Goal: Task Accomplishment & Management: Manage account settings

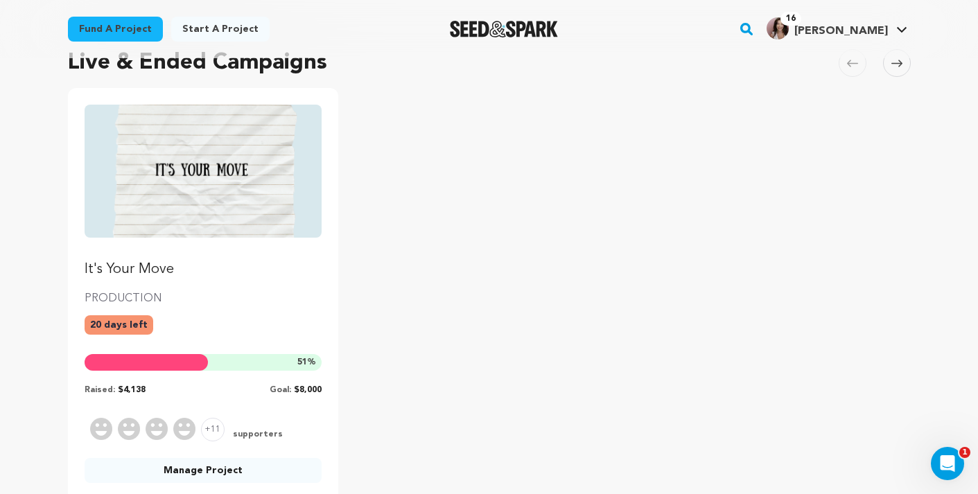
scroll to position [103, 0]
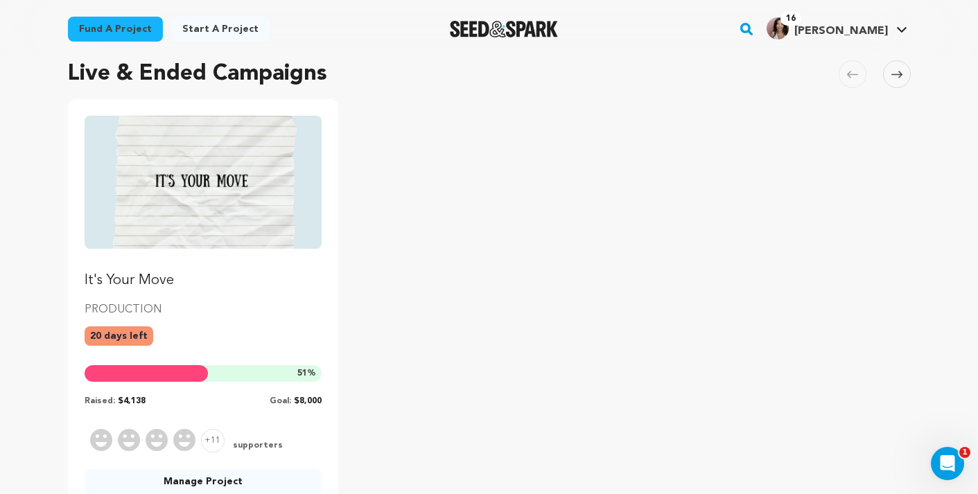
click at [171, 216] on img "Fund It's Your Move" at bounding box center [204, 182] width 238 height 133
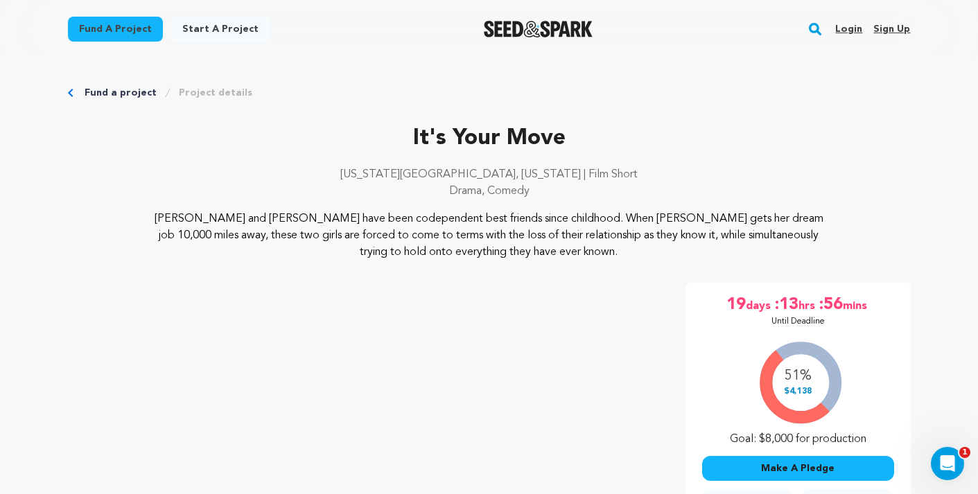
scroll to position [8, 0]
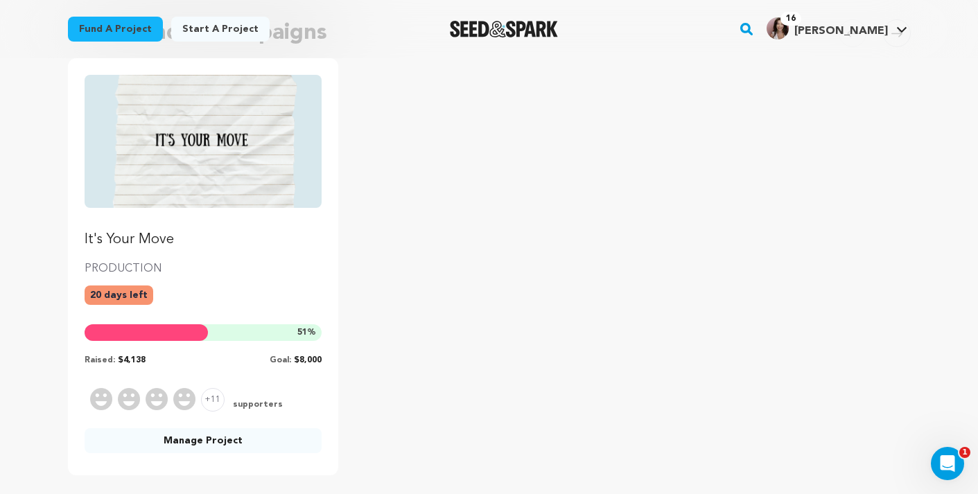
scroll to position [144, 0]
click at [194, 443] on link "Manage Project" at bounding box center [204, 440] width 238 height 25
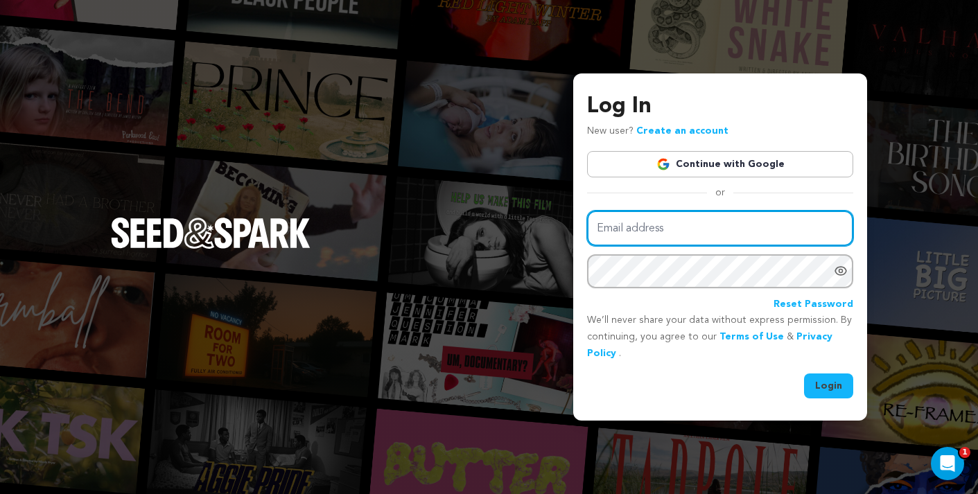
type input "oliviasowlpost@gmail.com"
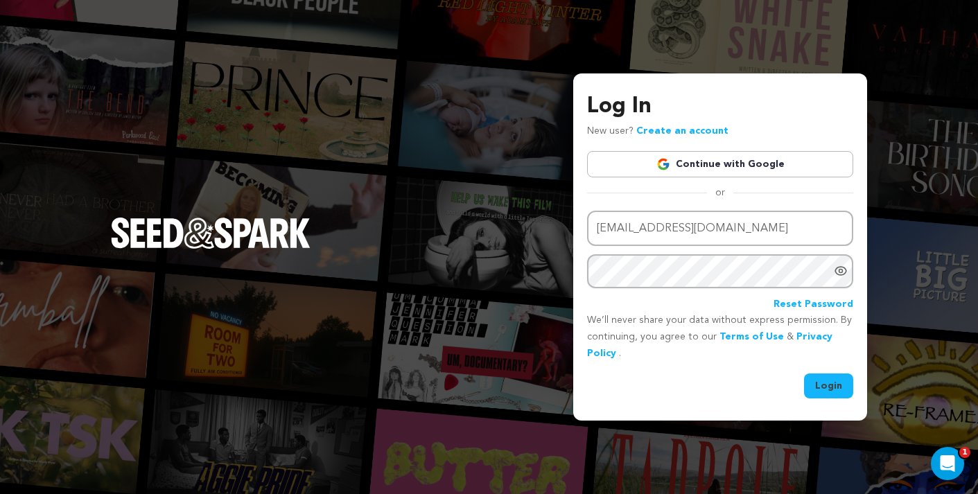
click at [827, 390] on button "Login" at bounding box center [828, 386] width 49 height 25
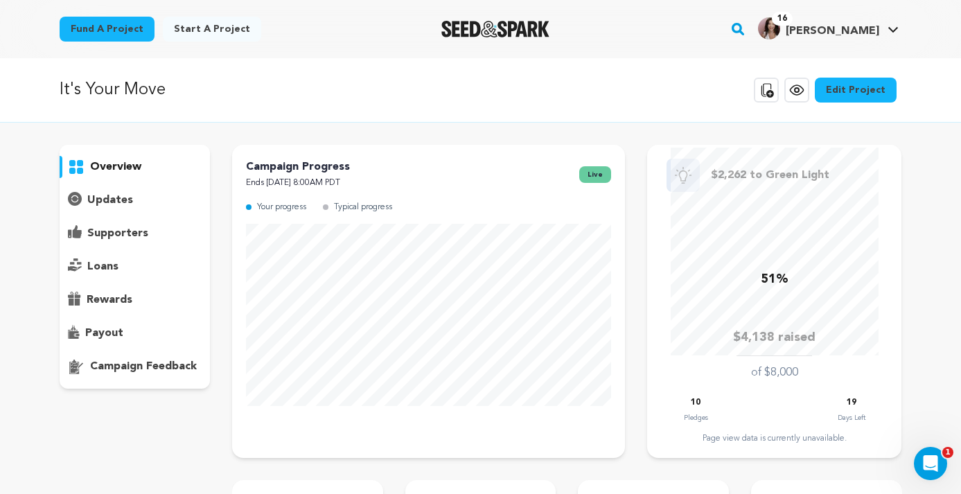
click at [796, 87] on icon at bounding box center [797, 90] width 17 height 17
